Goal: Task Accomplishment & Management: Manage account settings

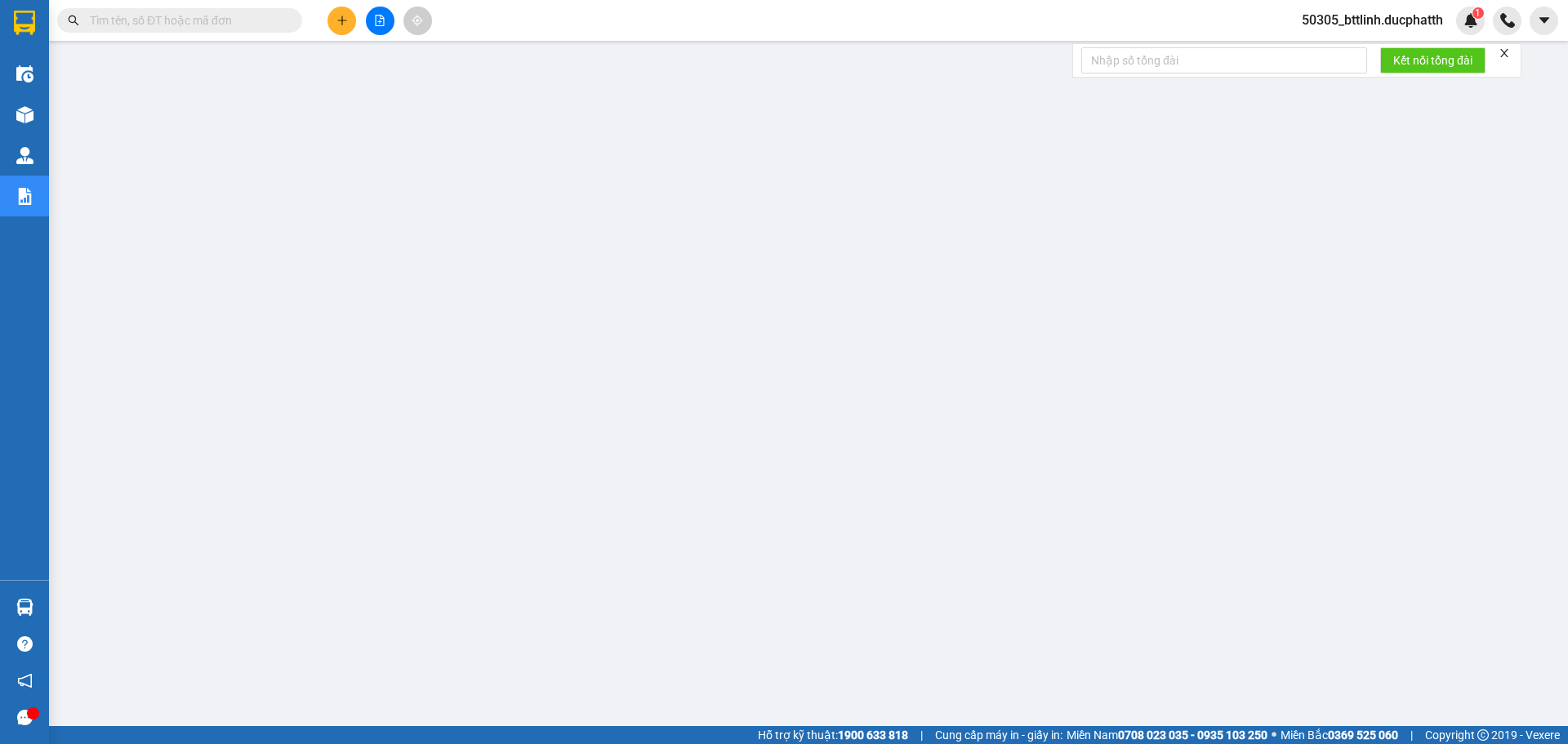
click at [1353, 19] on span "50305_bttlinh.ducphatth" at bounding box center [1373, 20] width 168 height 21
click at [1319, 80] on span "Đổi mật khẩu" at bounding box center [1379, 77] width 135 height 18
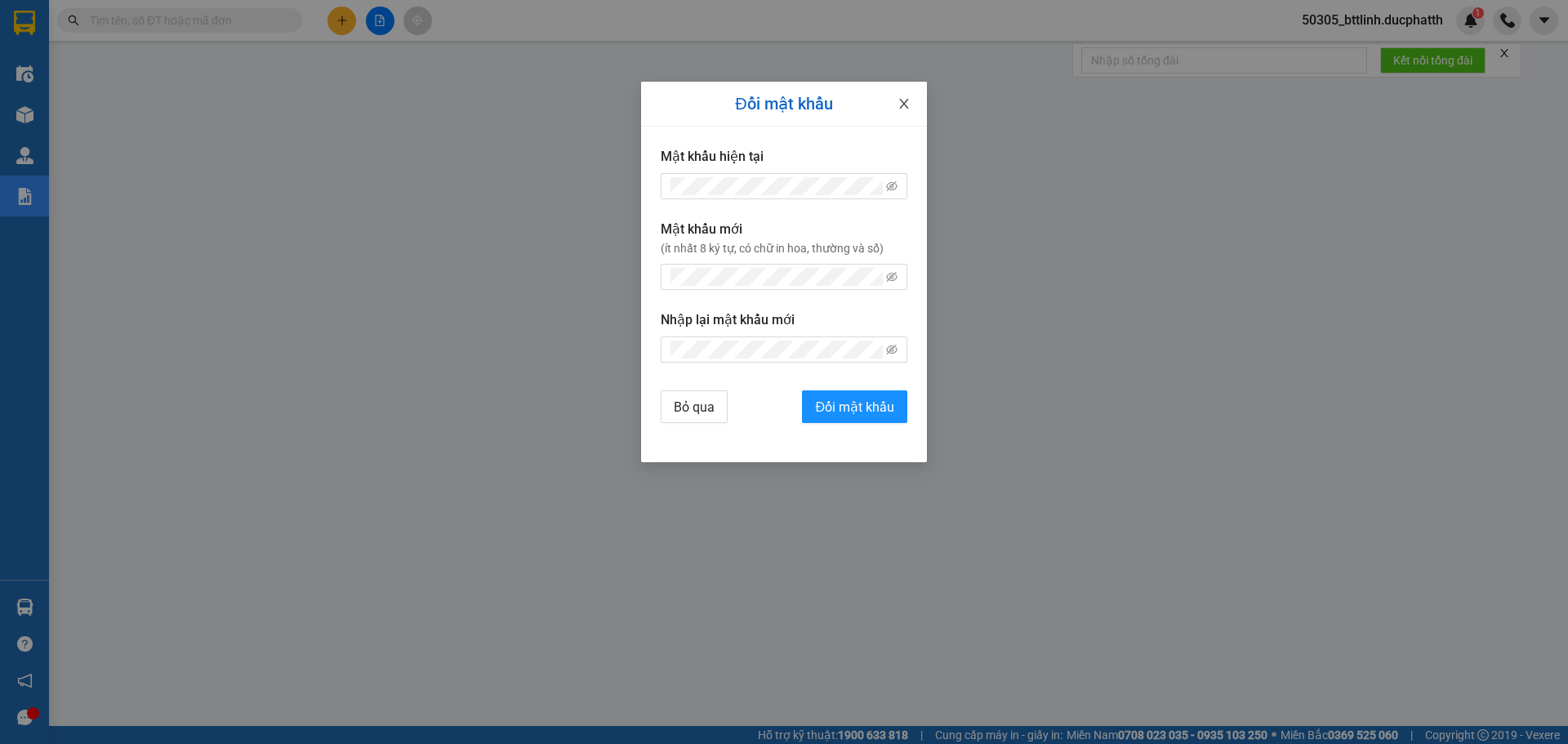
click at [903, 106] on icon "close" at bounding box center [903, 104] width 9 height 10
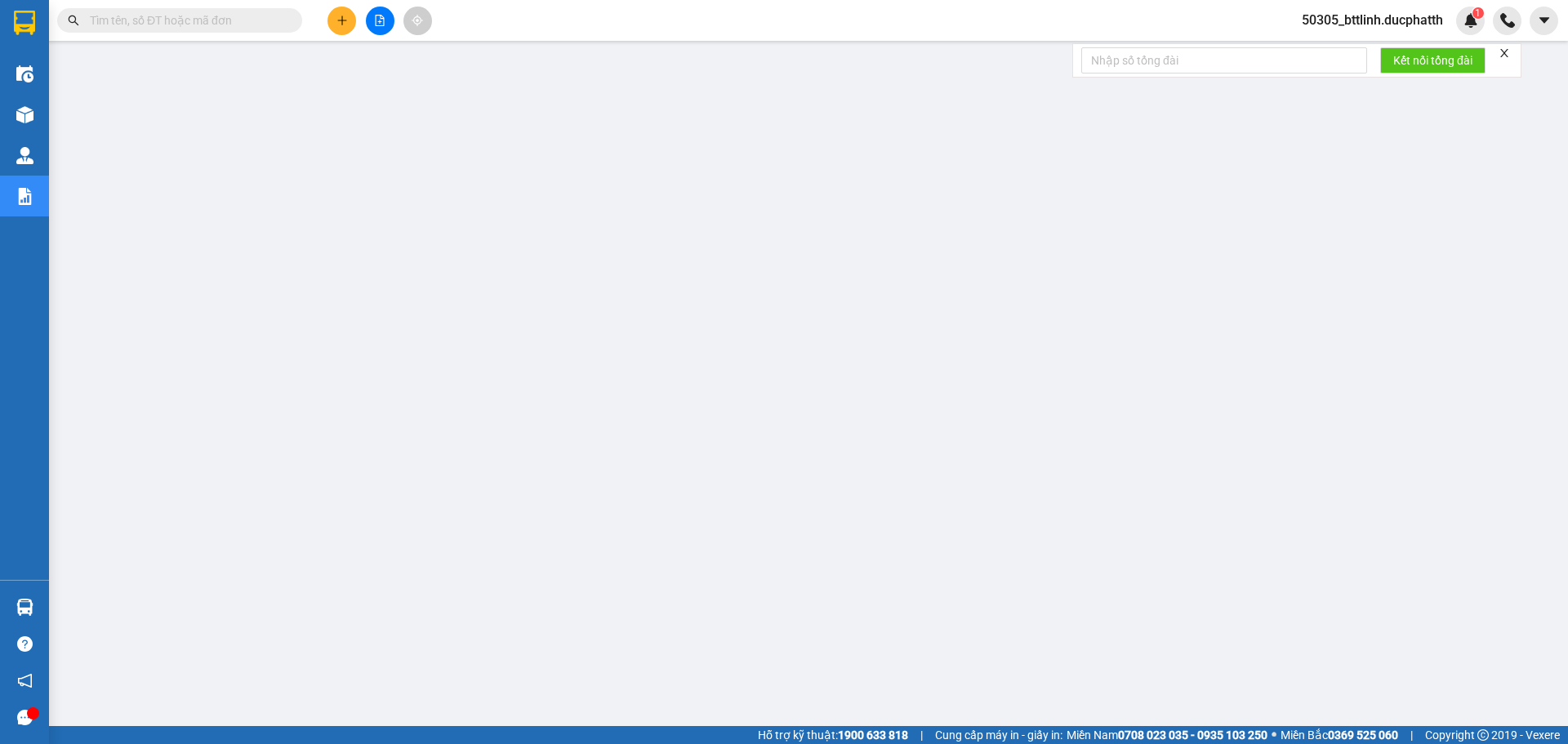
click at [1342, 24] on span "50305_bttlinh.ducphatth" at bounding box center [1373, 20] width 168 height 21
click at [1333, 47] on span "Đăng xuất" at bounding box center [1379, 51] width 135 height 18
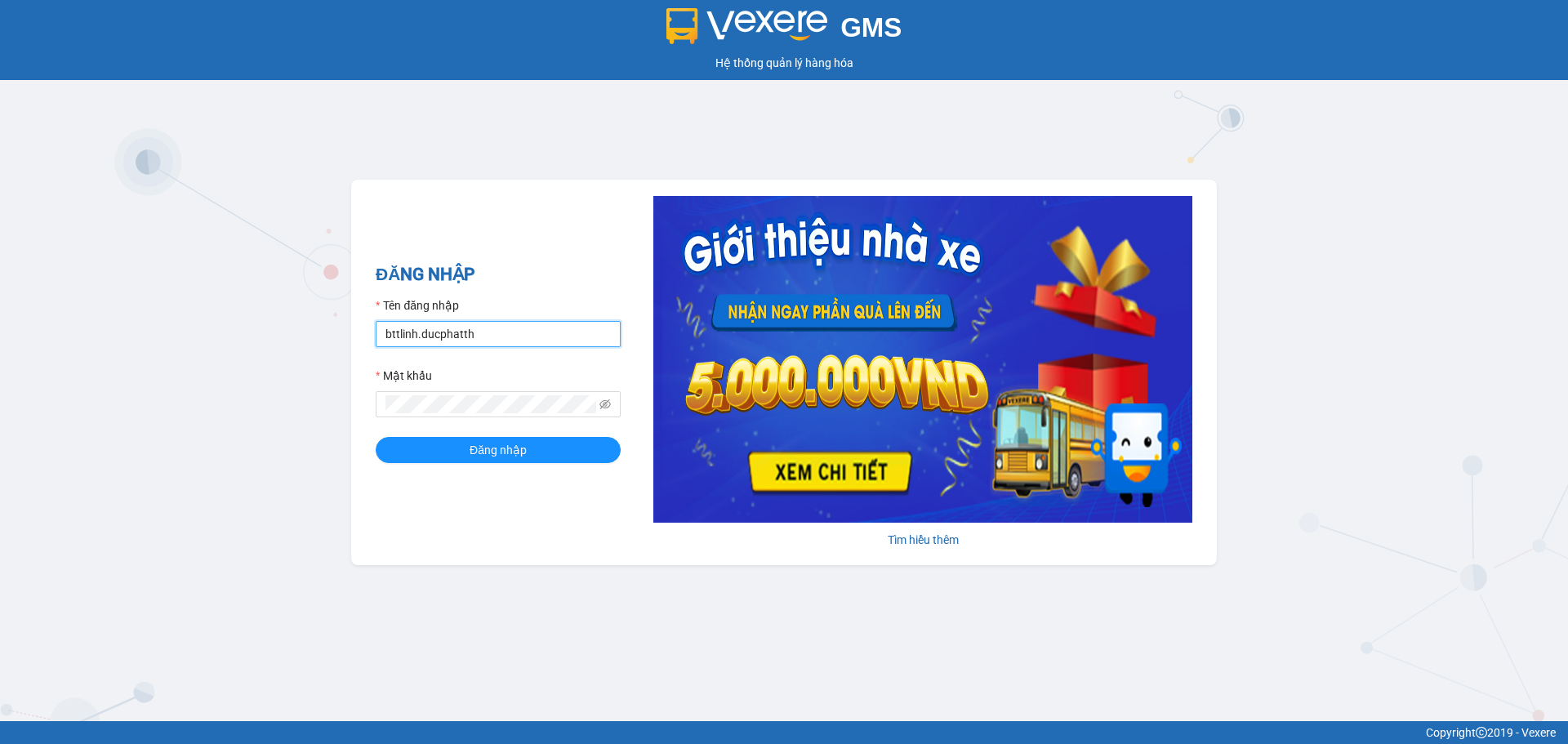
click at [487, 332] on input "bttlinh.ducphatth" at bounding box center [498, 333] width 245 height 26
type input "ntduyen.ducphatth"
click at [478, 452] on span "Đăng nhập" at bounding box center [498, 451] width 57 height 18
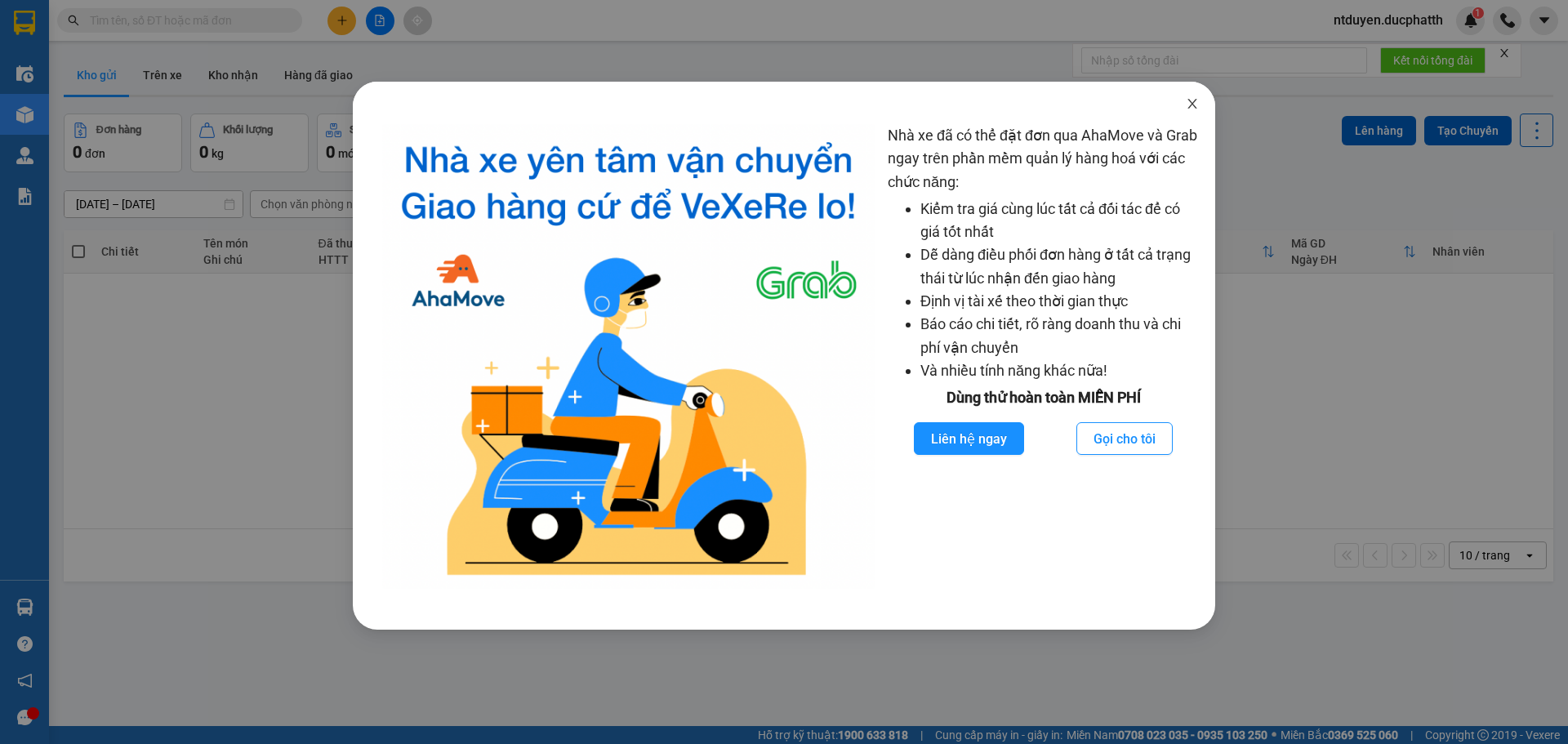
click at [1195, 109] on icon "close" at bounding box center [1192, 104] width 13 height 13
